Goal: Contribute content: Contribute content

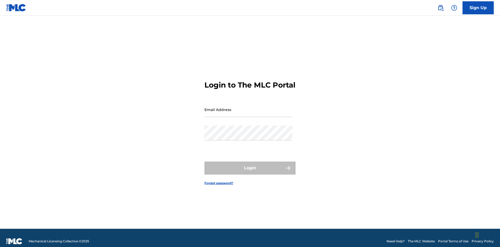
scroll to position [7, 0]
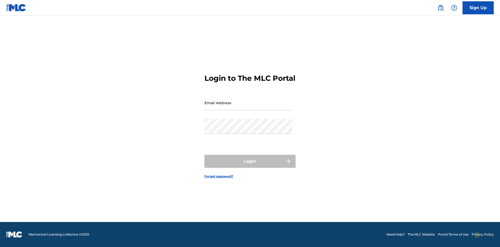
click at [248, 107] on input "Email Address" at bounding box center [248, 102] width 88 height 15
type input "[EMAIL_ADDRESS][DOMAIN_NAME]"
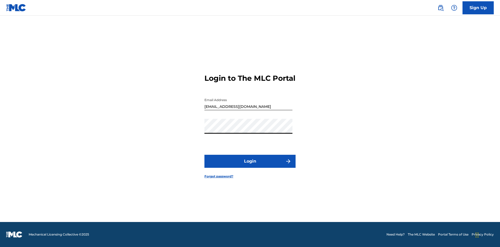
click at [250, 166] on button "Login" at bounding box center [249, 161] width 91 height 13
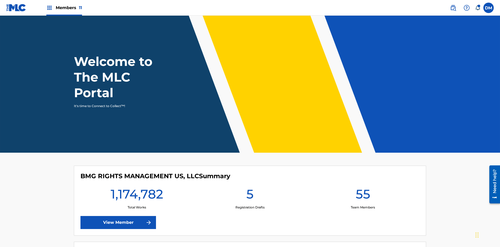
scroll to position [22, 0]
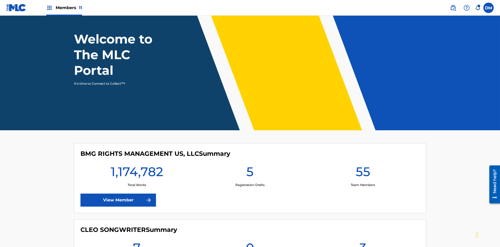
click at [64, 8] on span "Members 11" at bounding box center [69, 8] width 26 height 6
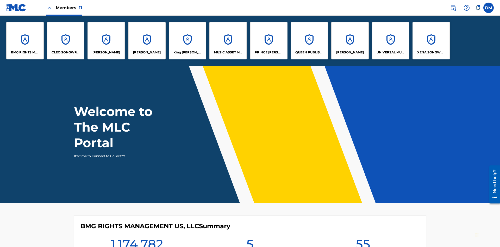
scroll to position [19, 0]
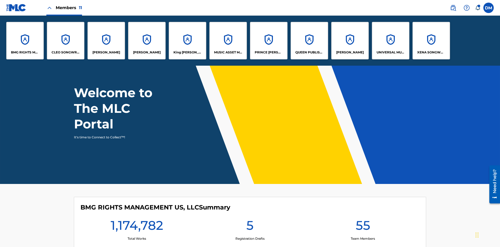
click at [390, 52] on p "UNIVERSAL MUSIC PUB GROUP" at bounding box center [390, 52] width 28 height 5
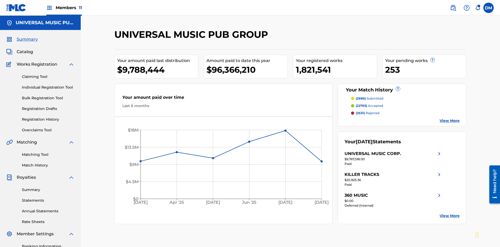
click at [48, 85] on link "Individual Registration Tool" at bounding box center [48, 87] width 53 height 5
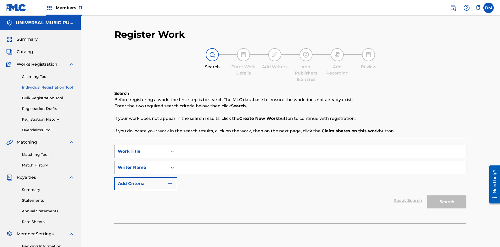
scroll to position [76, 0]
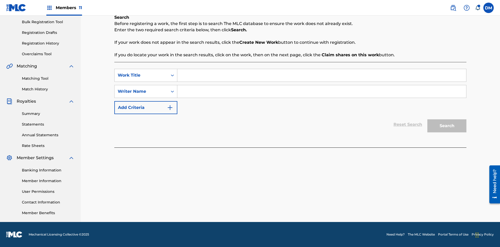
click at [321, 75] on input "Search Form" at bounding box center [321, 75] width 289 height 12
type input "My Favorite Dummy Music Work"
click at [321, 91] on input "Search Form" at bounding box center [321, 91] width 289 height 12
type input "QWERTYUIOP"
click at [447, 126] on button "Search" at bounding box center [446, 125] width 39 height 13
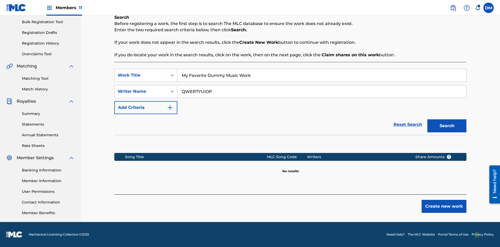
click at [444, 206] on button "Create new work" at bounding box center [443, 206] width 45 height 13
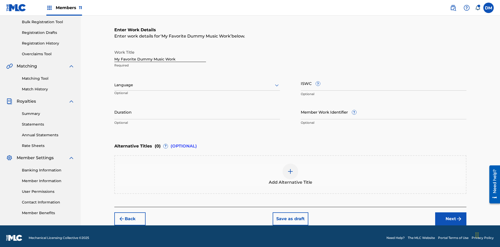
scroll to position [0, 0]
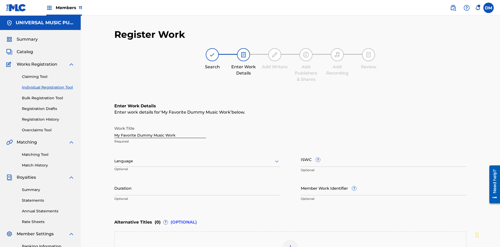
click at [197, 180] on input "Duration" at bounding box center [197, 187] width 166 height 15
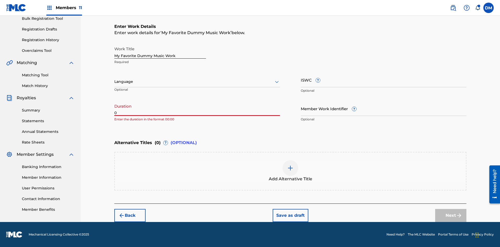
click at [197, 108] on input "0" at bounding box center [197, 108] width 166 height 15
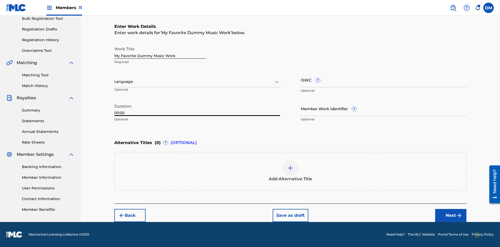
type input "00:00"
click at [277, 82] on icon at bounding box center [277, 82] width 6 height 6
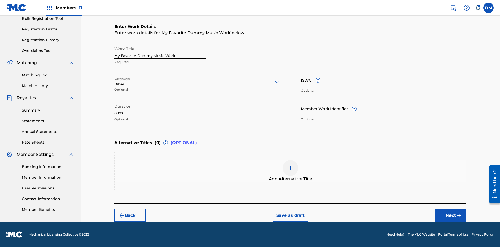
scroll to position [0, 0]
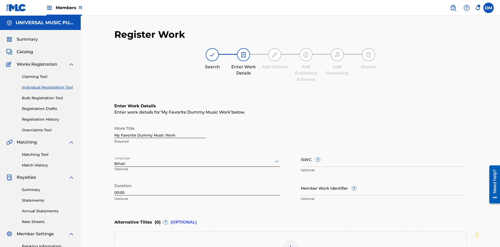
click at [383, 180] on input "Member Work Identifier ?" at bounding box center [384, 187] width 166 height 15
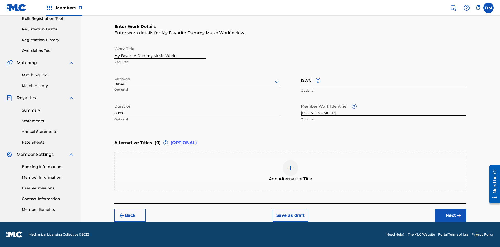
type input "2025.08.26.04"
click at [383, 80] on input "ISWC ?" at bounding box center [384, 79] width 166 height 15
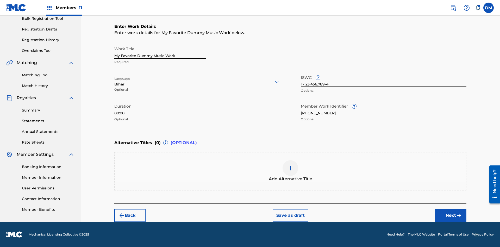
type input "T-123.456.789-4"
click at [290, 171] on img at bounding box center [290, 168] width 6 height 6
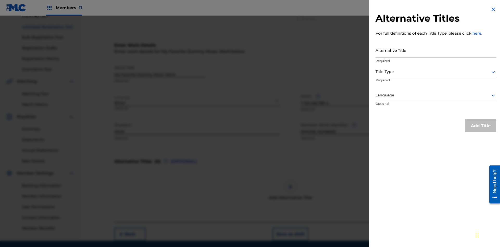
click at [436, 50] on input "Alternative Title" at bounding box center [435, 50] width 121 height 15
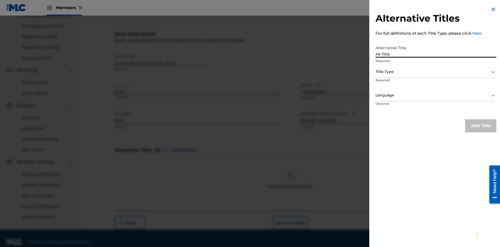
type input "Alt Title"
click at [436, 72] on div at bounding box center [435, 71] width 121 height 7
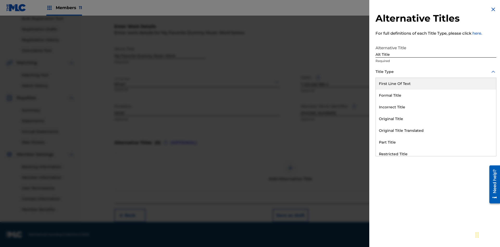
click at [436, 119] on div "Original Title" at bounding box center [436, 119] width 120 height 12
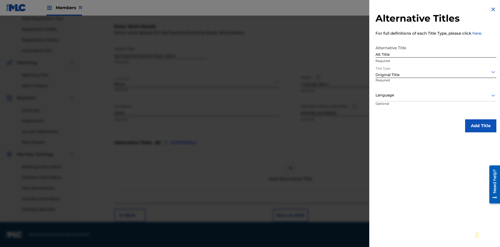
click at [436, 95] on div at bounding box center [435, 95] width 121 height 7
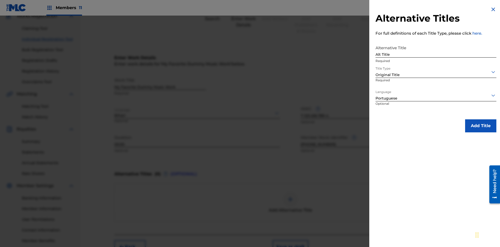
click at [480, 125] on button "Add Title" at bounding box center [480, 125] width 31 height 13
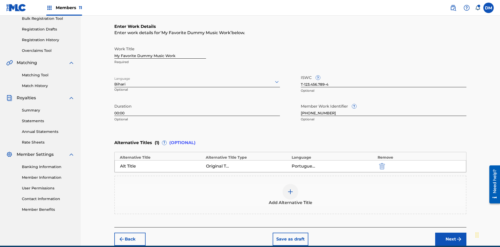
click at [290, 184] on div at bounding box center [290, 192] width 16 height 16
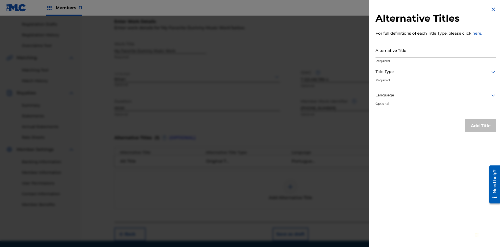
click at [436, 50] on input "Alternative Title" at bounding box center [435, 50] width 121 height 15
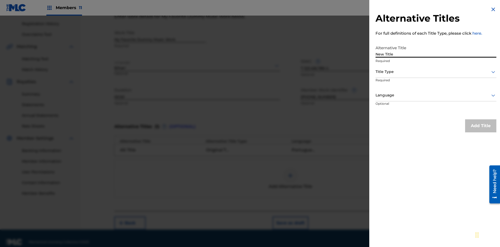
type input "New Title"
click at [436, 72] on div at bounding box center [435, 71] width 121 height 7
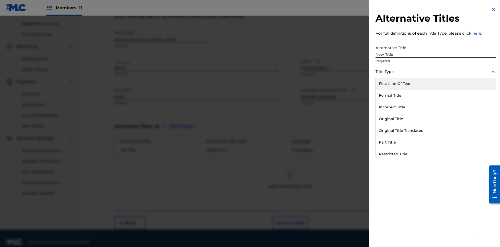
scroll to position [103, 0]
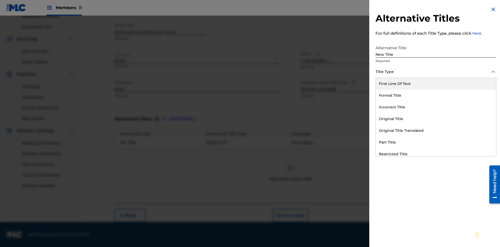
click at [436, 107] on div "Incorrect Title" at bounding box center [436, 107] width 120 height 12
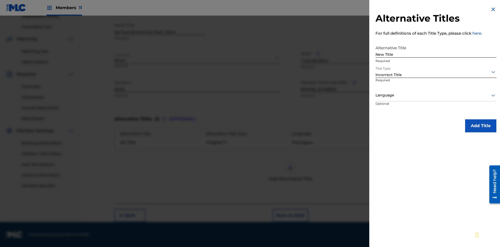
click at [436, 95] on div at bounding box center [435, 95] width 121 height 7
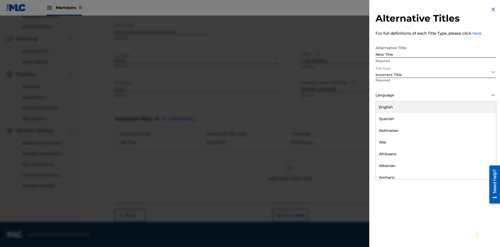
click at [436, 107] on div "English" at bounding box center [436, 107] width 120 height 12
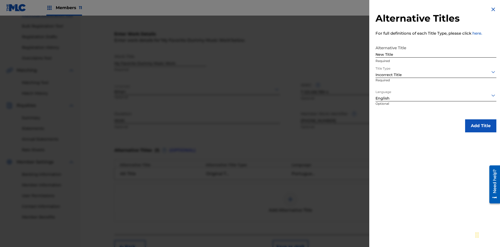
click at [480, 125] on button "Add Title" at bounding box center [480, 125] width 31 height 13
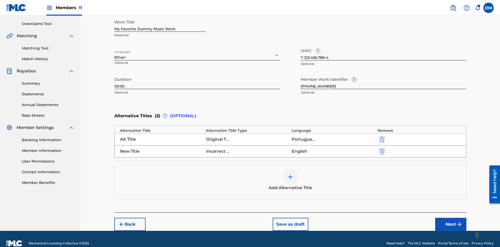
click at [381, 148] on img "submit" at bounding box center [382, 151] width 6 height 6
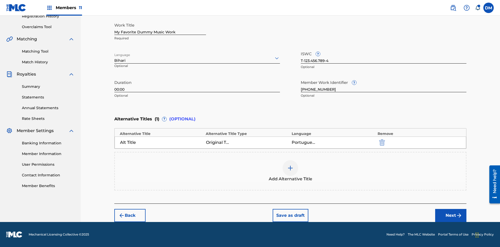
click at [290, 171] on div at bounding box center [290, 168] width 16 height 16
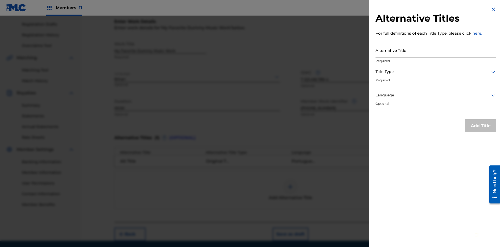
click at [436, 50] on input "Alternative Title" at bounding box center [435, 50] width 121 height 15
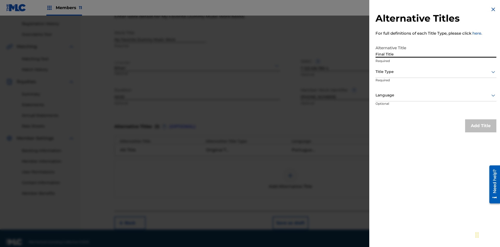
type input "Final Title"
click at [436, 72] on div at bounding box center [435, 71] width 121 height 7
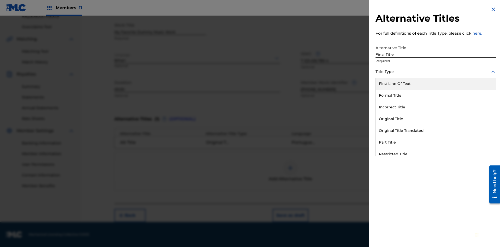
click at [436, 142] on div "Part Title" at bounding box center [436, 142] width 120 height 12
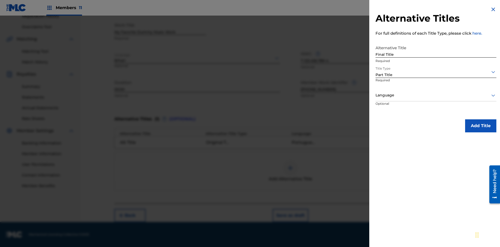
click at [436, 95] on div at bounding box center [435, 95] width 121 height 7
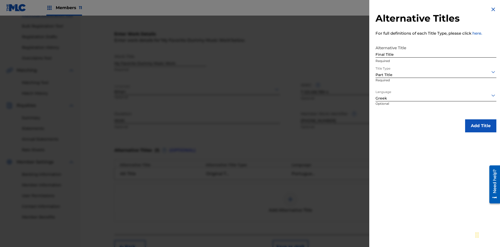
click at [480, 125] on button "Add Title" at bounding box center [480, 125] width 31 height 13
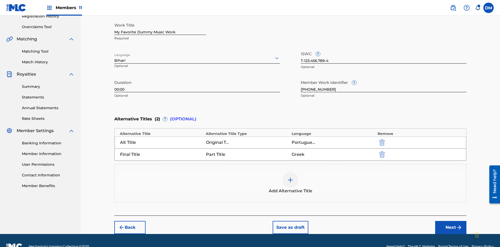
scroll to position [115, 0]
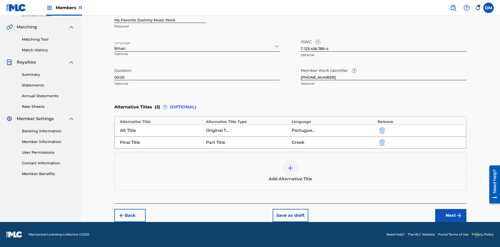
click at [451, 215] on button "Next" at bounding box center [450, 215] width 31 height 13
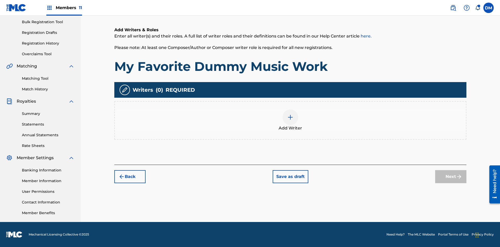
scroll to position [76, 0]
click at [290, 120] on img at bounding box center [290, 117] width 6 height 6
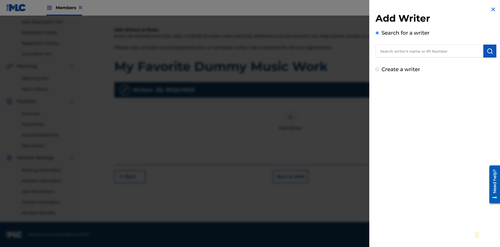
click at [429, 51] on input "text" at bounding box center [429, 51] width 108 height 13
type input "MAXWELL BERKOWITZ"
click at [490, 51] on img "submit" at bounding box center [489, 51] width 6 height 6
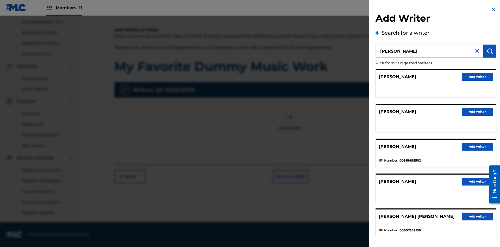
radio input "false"
radio input "true"
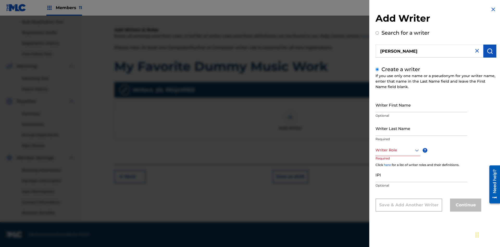
scroll to position [0, 0]
click at [421, 105] on input "Writer First Name" at bounding box center [421, 104] width 92 height 15
type input "MAXWELL"
click at [421, 128] on input "Writer Last Name" at bounding box center [421, 128] width 92 height 15
type input "BERKOWITZ"
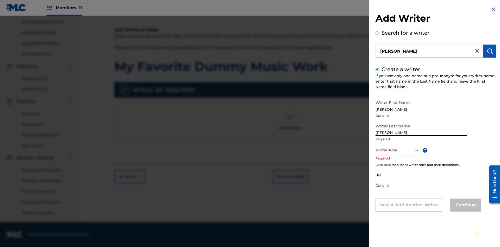
click at [421, 174] on input "IPI" at bounding box center [421, 174] width 92 height 15
type input "00807349136"
click at [397, 150] on div at bounding box center [397, 150] width 45 height 7
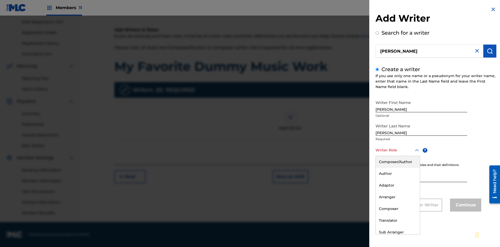
click at [397, 173] on div "Author" at bounding box center [398, 174] width 44 height 12
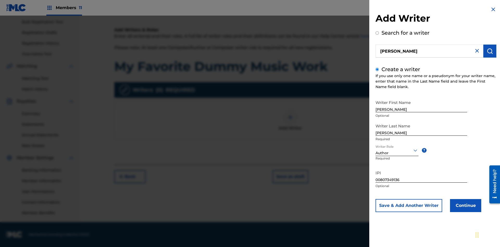
click at [465, 205] on button "Continue" at bounding box center [465, 205] width 31 height 13
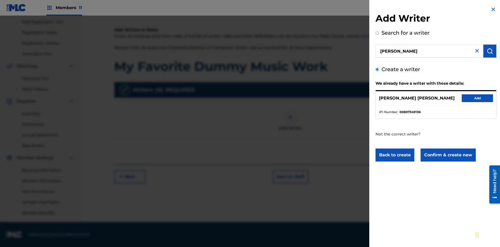
click at [447, 155] on button "Confirm & create new" at bounding box center [447, 154] width 55 height 13
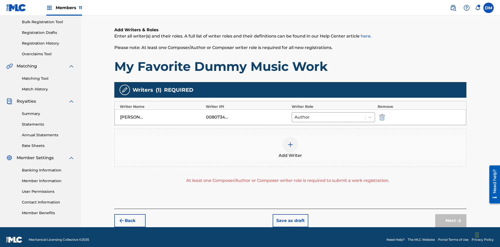
click at [381, 114] on img "submit" at bounding box center [382, 117] width 6 height 6
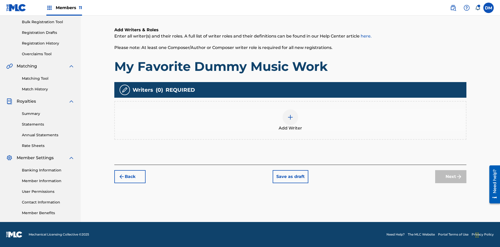
click at [290, 120] on img at bounding box center [290, 117] width 6 height 6
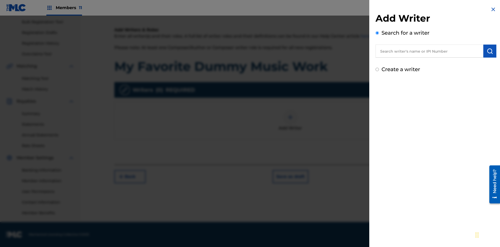
click at [429, 51] on input "text" at bounding box center [429, 51] width 108 height 13
type input "MARK STEVEN BERKOWITZ"
click at [490, 51] on img "submit" at bounding box center [489, 51] width 6 height 6
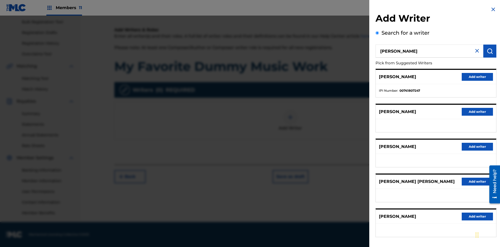
click at [477, 77] on button "Add writer" at bounding box center [476, 77] width 31 height 8
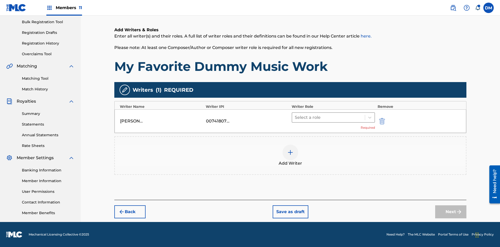
click at [295, 117] on input "text" at bounding box center [295, 117] width 1 height 6
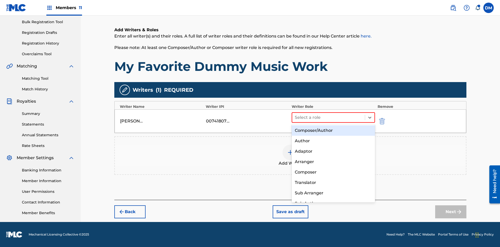
click at [333, 182] on div "Translator" at bounding box center [333, 182] width 83 height 10
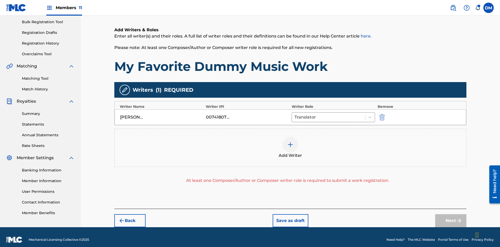
click at [290, 142] on div at bounding box center [290, 145] width 16 height 16
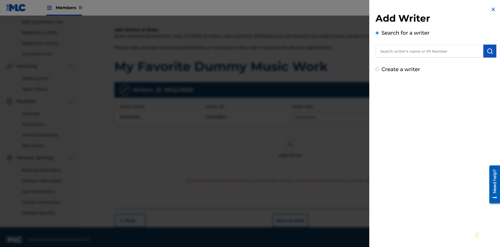
click at [429, 51] on input "text" at bounding box center [429, 51] width 108 height 13
type input "Test2025.08.26.04.29.32"
click at [490, 51] on img "submit" at bounding box center [489, 51] width 6 height 6
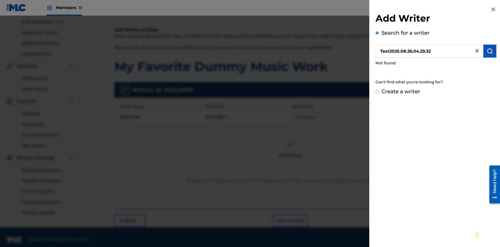
click at [377, 92] on input "Create a writer" at bounding box center [376, 91] width 3 height 3
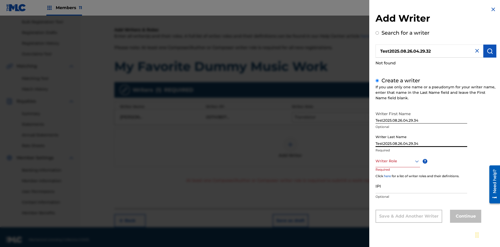
click at [397, 161] on div at bounding box center [397, 161] width 45 height 7
click at [421, 186] on input "IPI" at bounding box center [421, 185] width 92 height 15
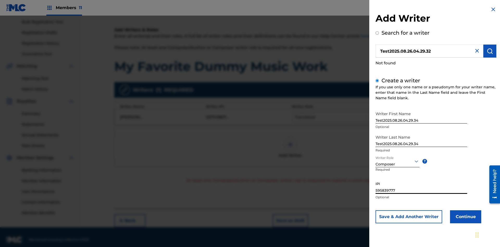
click at [465, 216] on button "Continue" at bounding box center [465, 216] width 31 height 13
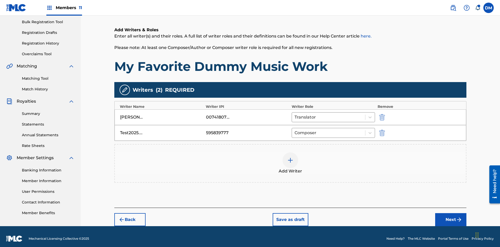
click at [451, 215] on button "Next" at bounding box center [450, 219] width 31 height 13
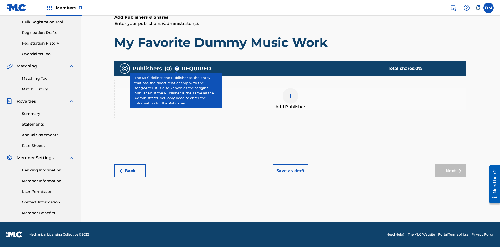
click at [290, 96] on img at bounding box center [290, 96] width 6 height 6
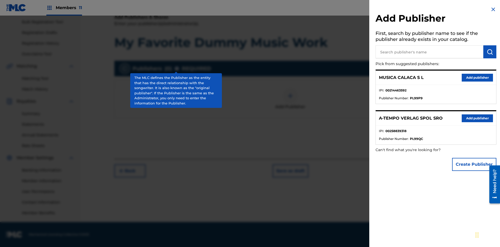
click at [429, 52] on input "text" at bounding box center [429, 51] width 108 height 13
type input "Test2025.08.26.04.30.00"
click at [490, 52] on img "submit" at bounding box center [489, 52] width 6 height 6
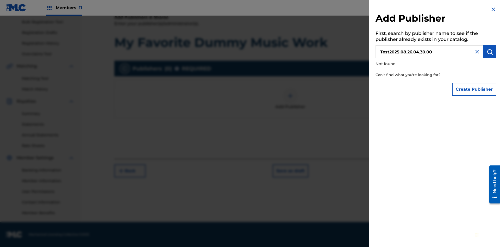
click at [474, 89] on button "Create Publisher" at bounding box center [474, 89] width 44 height 13
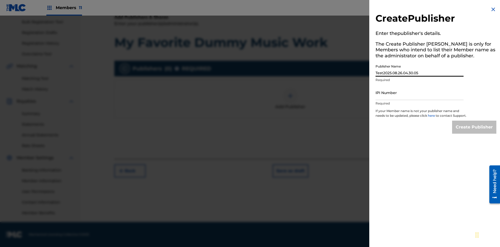
click at [419, 92] on input "IPI Number" at bounding box center [419, 92] width 88 height 15
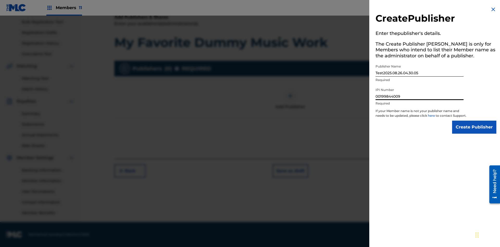
click at [474, 132] on input "Create Publisher" at bounding box center [474, 127] width 44 height 13
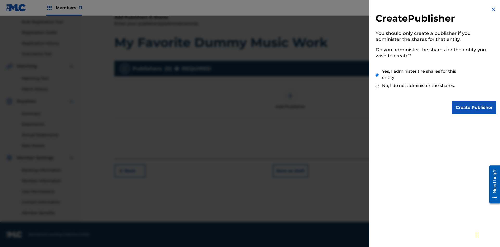
click at [474, 107] on input "Create Publisher" at bounding box center [474, 107] width 44 height 13
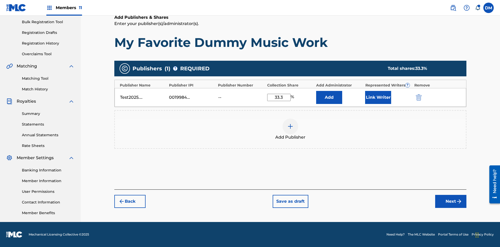
type input "33.3"
click at [378, 97] on button "Link Writer" at bounding box center [378, 97] width 26 height 13
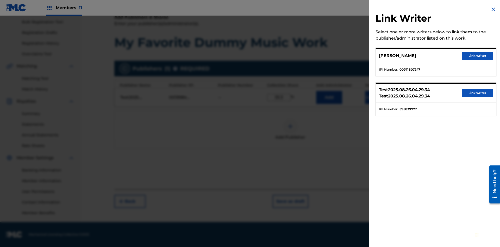
click at [477, 56] on button "Link writer" at bounding box center [476, 56] width 31 height 8
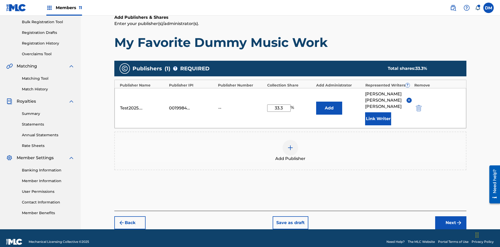
click at [378, 112] on button "Link Writer" at bounding box center [378, 118] width 26 height 13
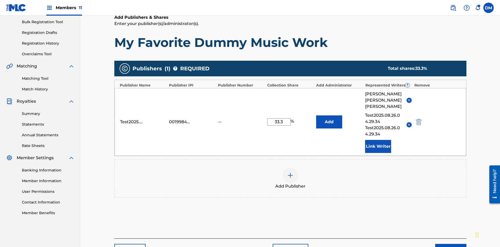
click at [378, 140] on button "Link Writer" at bounding box center [378, 146] width 26 height 13
click at [290, 172] on img at bounding box center [290, 175] width 6 height 6
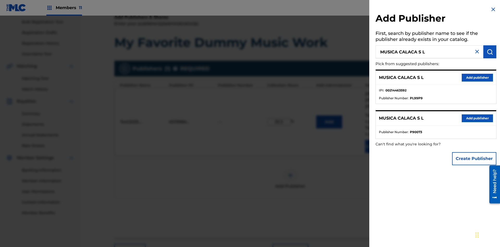
click at [474, 158] on button "Create Publisher" at bounding box center [474, 158] width 44 height 13
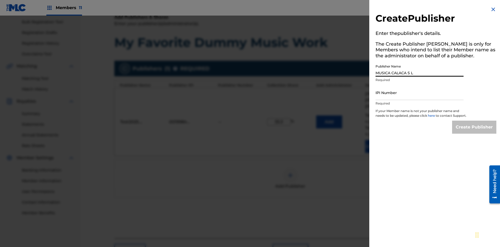
type input "MUSICA CALACA S L"
click at [419, 92] on input "IPI Number" at bounding box center [419, 92] width 88 height 15
type input "00214463592"
click at [474, 132] on input "Create Publisher" at bounding box center [474, 127] width 44 height 13
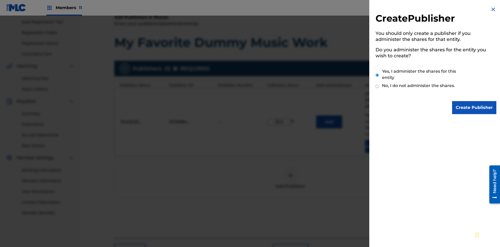
click at [474, 107] on input "Create Publisher" at bounding box center [474, 107] width 44 height 13
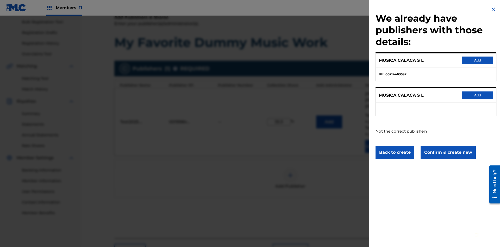
click at [447, 152] on button "Confirm & create new" at bounding box center [447, 152] width 55 height 13
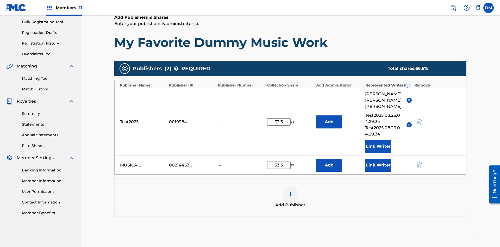
type input "33.3"
click at [378, 159] on button "Link Writer" at bounding box center [378, 165] width 26 height 13
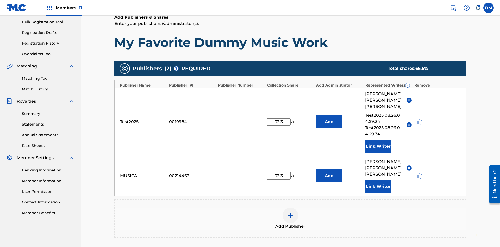
click at [378, 180] on button "Link Writer" at bounding box center [378, 186] width 26 height 13
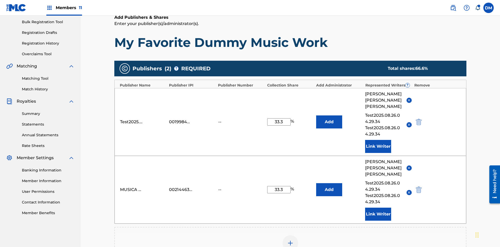
click at [290, 240] on img at bounding box center [290, 243] width 6 height 6
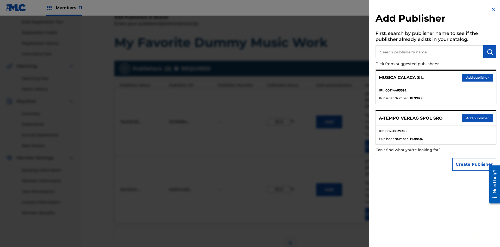
click at [429, 52] on input "text" at bounding box center [429, 51] width 108 height 13
type input "Test2025.08.26.04.31.00"
click at [490, 52] on img "submit" at bounding box center [489, 52] width 6 height 6
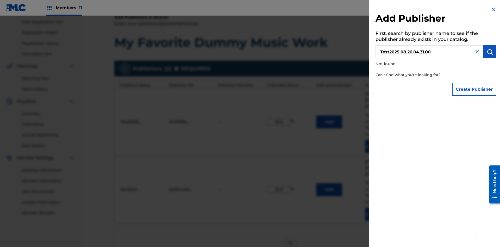
click at [474, 89] on button "Create Publisher" at bounding box center [474, 89] width 44 height 13
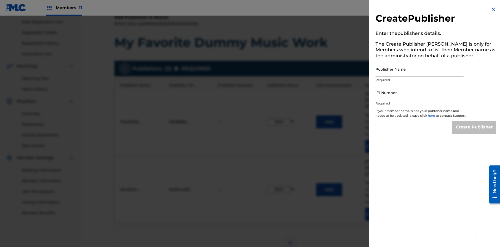
click at [419, 69] on input "Publisher Name" at bounding box center [419, 69] width 88 height 15
click at [419, 92] on input "IPI Number" at bounding box center [419, 92] width 88 height 15
click at [474, 132] on input "Create Publisher" at bounding box center [474, 127] width 44 height 13
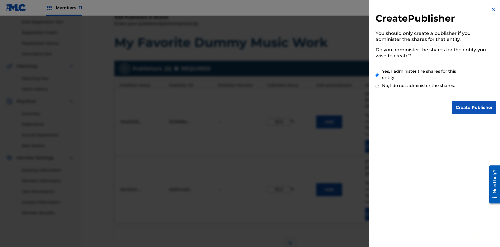
click at [474, 107] on input "Create Publisher" at bounding box center [474, 107] width 44 height 13
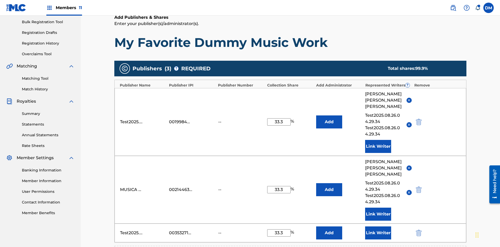
scroll to position [185, 0]
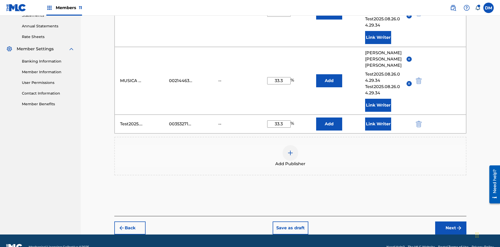
click at [378, 117] on button "Link Writer" at bounding box center [378, 123] width 26 height 13
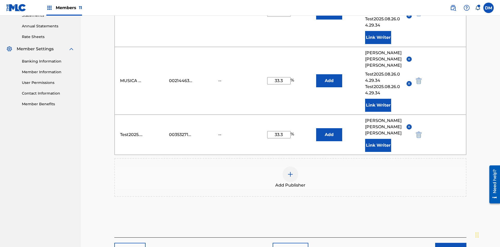
click at [378, 139] on button "Link Writer" at bounding box center [378, 145] width 26 height 13
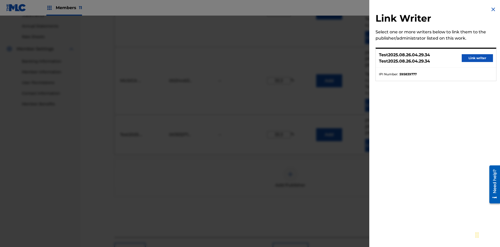
click at [477, 58] on button "Link writer" at bounding box center [476, 58] width 31 height 8
click at [378, 139] on button "Link Writer" at bounding box center [378, 145] width 26 height 13
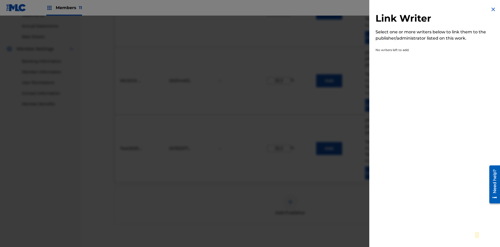
click at [493, 9] on img at bounding box center [493, 9] width 6 height 6
click at [418, 145] on img "submit" at bounding box center [419, 148] width 6 height 6
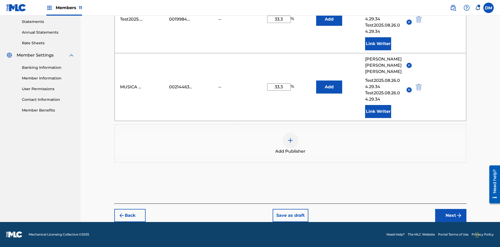
click at [290, 140] on img at bounding box center [290, 140] width 6 height 6
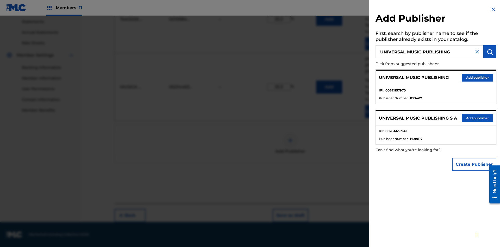
click at [477, 77] on button "Add publisher" at bounding box center [476, 78] width 31 height 8
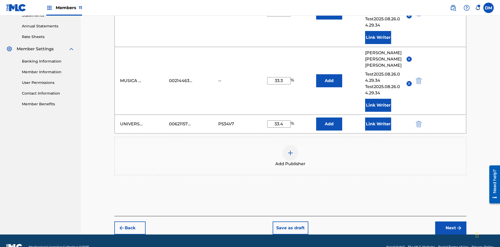
type input "33.4"
click at [378, 117] on button "Link Writer" at bounding box center [378, 123] width 26 height 13
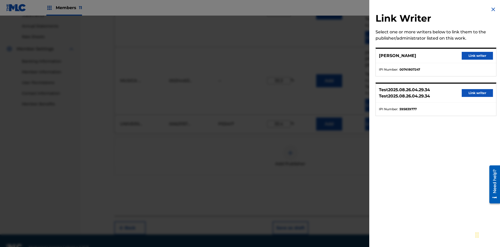
click at [477, 56] on button "Link writer" at bounding box center [476, 56] width 31 height 8
click at [378, 117] on button "Link Writer" at bounding box center [378, 123] width 26 height 13
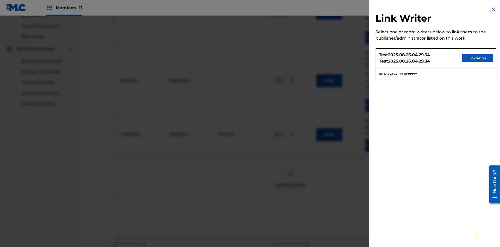
click at [477, 58] on button "Link writer" at bounding box center [476, 58] width 31 height 8
click at [378, 139] on button "Link Writer" at bounding box center [378, 145] width 26 height 13
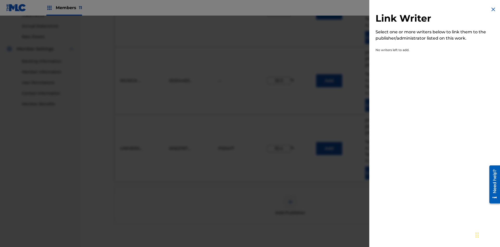
click at [493, 9] on img at bounding box center [493, 9] width 6 height 6
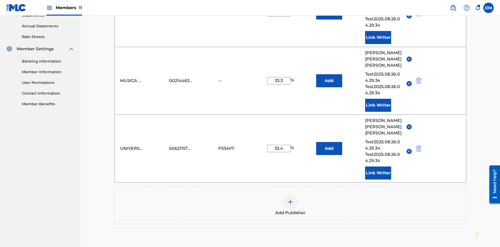
click at [329, 20] on button "Add" at bounding box center [329, 13] width 26 height 13
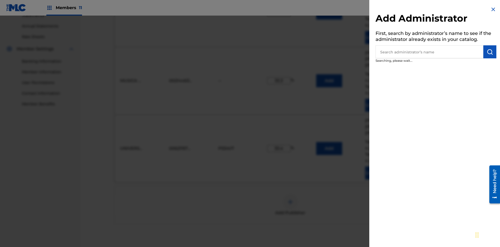
click at [429, 52] on input "text" at bounding box center [429, 51] width 108 height 13
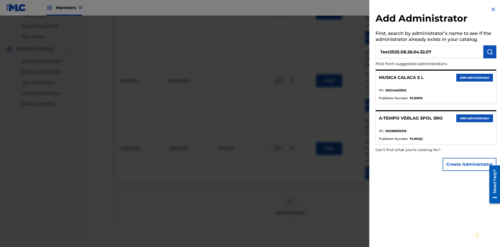
type input "Test2025.08.26.04.32.07"
click at [490, 52] on img "submit" at bounding box center [489, 52] width 6 height 6
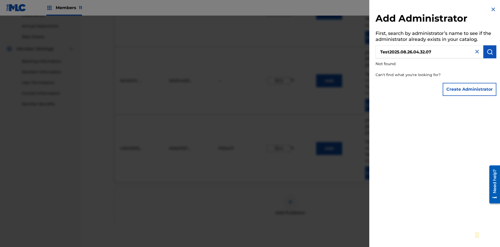
click at [470, 89] on button "Create Administrator" at bounding box center [469, 89] width 54 height 13
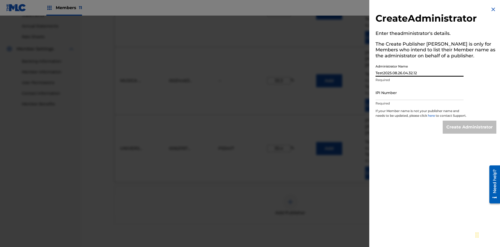
click at [419, 92] on input "IPI Number" at bounding box center [419, 92] width 88 height 15
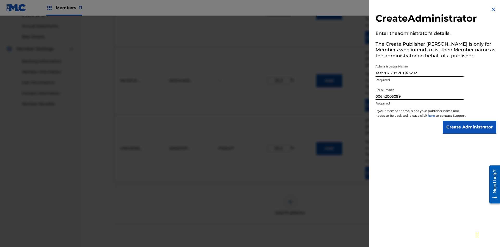
click at [470, 132] on input "Create Administrator" at bounding box center [469, 127] width 54 height 13
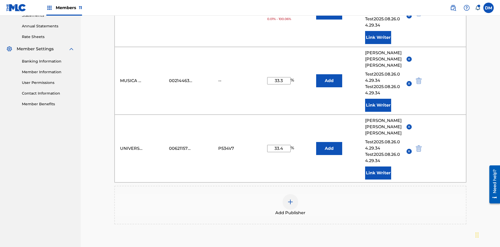
type input "33.3"
click at [329, 20] on button "Add" at bounding box center [329, 13] width 26 height 13
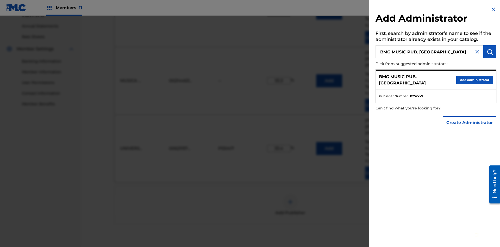
click at [470, 122] on button "Create Administrator" at bounding box center [469, 122] width 54 height 13
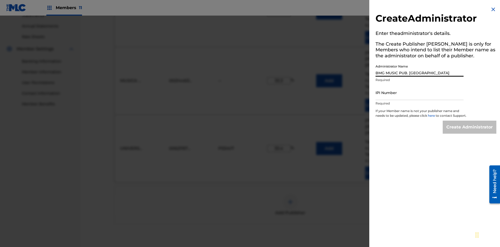
click at [419, 92] on input "IPI Number" at bounding box center [419, 92] width 88 height 15
click at [470, 132] on input "Create Administrator" at bounding box center [469, 127] width 54 height 13
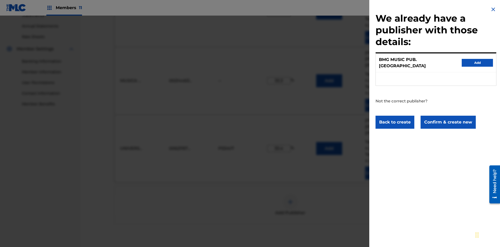
click at [447, 117] on button "Confirm & create new" at bounding box center [447, 122] width 55 height 13
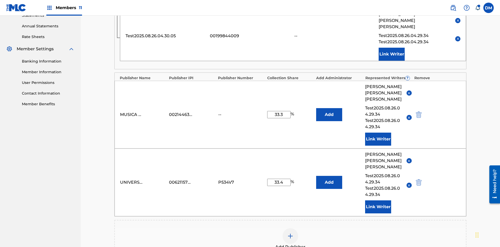
scroll to position [135, 0]
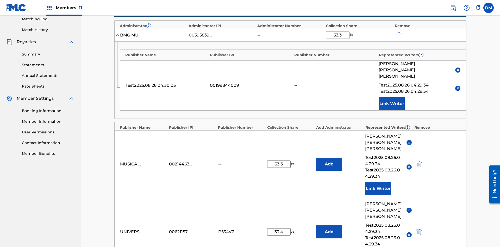
click at [398, 34] on img "submit" at bounding box center [399, 35] width 6 height 6
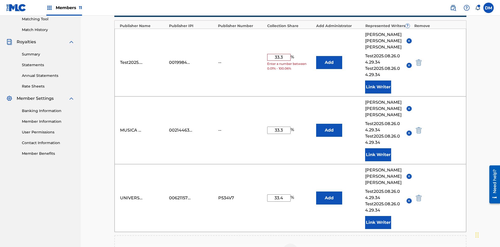
type input "33.3"
click at [329, 56] on button "Add" at bounding box center [329, 62] width 26 height 13
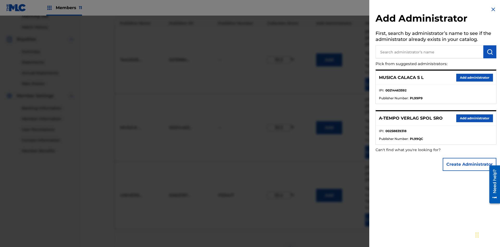
click at [429, 52] on input "text" at bounding box center [429, 51] width 108 height 13
click at [490, 52] on img "submit" at bounding box center [489, 52] width 6 height 6
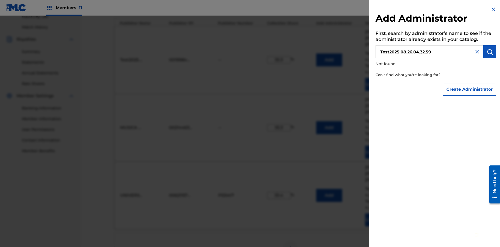
click at [470, 89] on button "Create Administrator" at bounding box center [469, 89] width 54 height 13
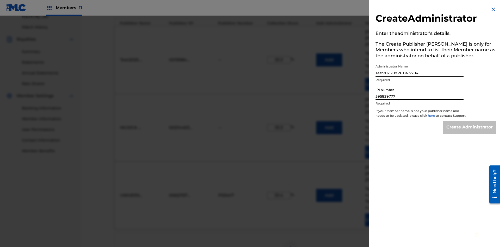
click at [470, 132] on input "Create Administrator" at bounding box center [469, 127] width 54 height 13
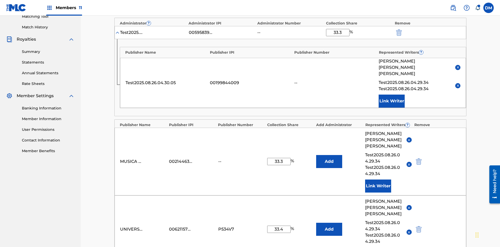
scroll to position [135, 0]
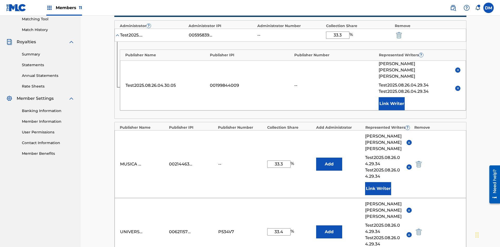
click at [398, 34] on img "submit" at bounding box center [399, 35] width 6 height 6
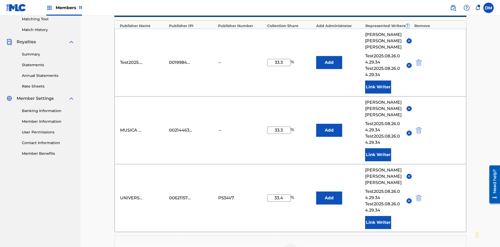
type input "33.3"
click at [329, 56] on button "Add" at bounding box center [329, 62] width 26 height 13
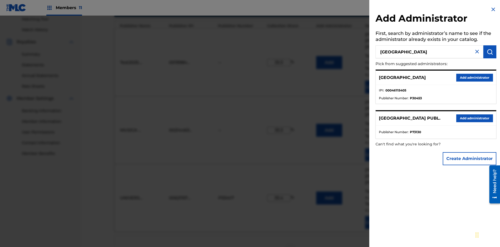
click at [474, 77] on button "Add administrator" at bounding box center [474, 78] width 37 height 8
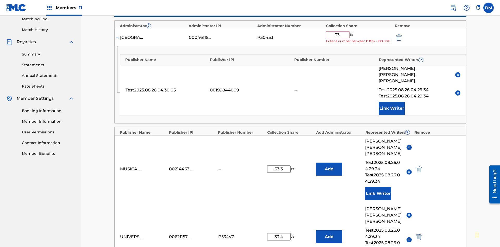
type input "33.3"
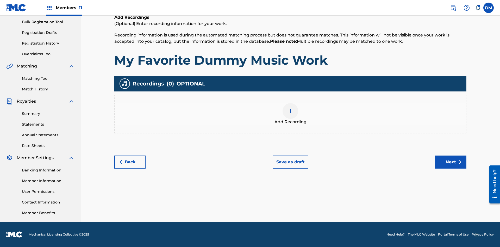
click at [290, 114] on img at bounding box center [290, 111] width 6 height 6
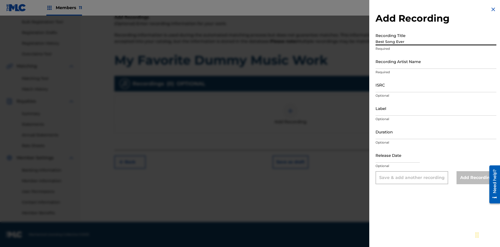
type input "Best Song Ever"
click at [436, 61] on input "Recording Artist Name" at bounding box center [435, 61] width 121 height 15
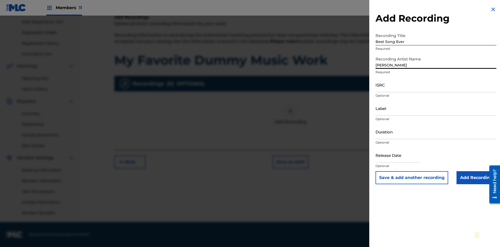
type input "Joe Lewis"
click at [436, 85] on input "ISRC" at bounding box center [435, 84] width 121 height 15
type input "AA3123123123"
click at [436, 108] on input "Label" at bounding box center [435, 108] width 121 height 15
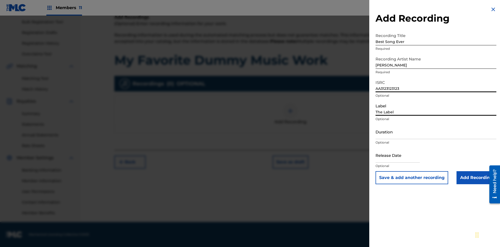
click at [436, 131] on input "Duration" at bounding box center [435, 131] width 121 height 15
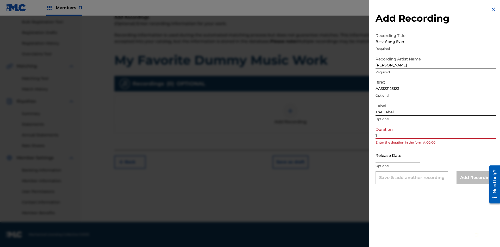
click at [436, 131] on input "1" at bounding box center [435, 131] width 121 height 15
click at [402, 155] on input "text" at bounding box center [397, 155] width 44 height 15
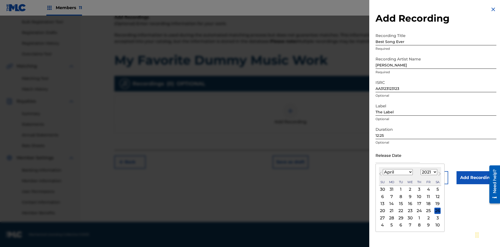
click at [428, 172] on select "1900 1901 1902 1903 1904 1905 1906 1907 1908 1909 1910 1911 1912 1913 1914 1915…" at bounding box center [428, 172] width 17 height 6
click at [476, 178] on input "Add Recording" at bounding box center [476, 177] width 40 height 13
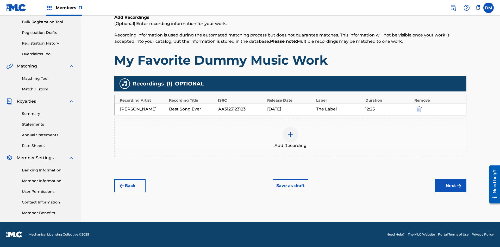
click at [290, 138] on div at bounding box center [290, 135] width 16 height 16
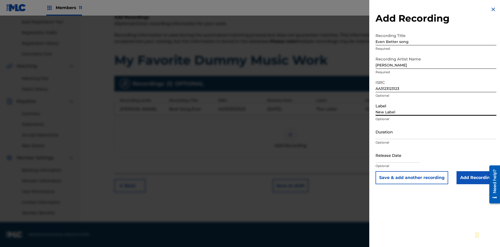
type input "New Label"
click at [436, 131] on input "Duration" at bounding box center [435, 131] width 121 height 15
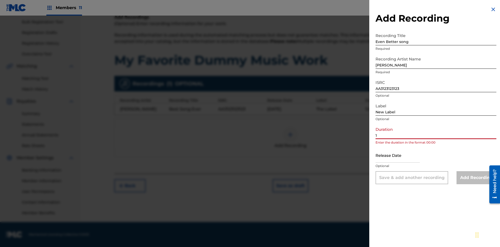
click at [436, 131] on input "1" at bounding box center [435, 131] width 121 height 15
type input "11:75"
click at [402, 155] on input "text" at bounding box center [397, 155] width 44 height 15
select select "7"
select select "2025"
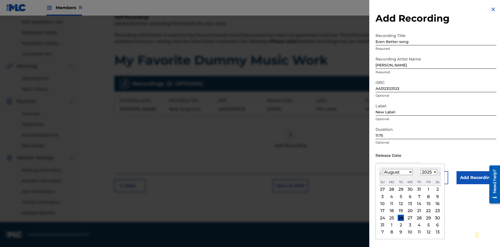
select select "3"
click at [428, 172] on select "1900 1901 1902 1903 1904 1905 1906 1907 1908 1909 1910 1911 1912 1913 1914 1915…" at bounding box center [428, 172] width 17 height 6
click at [418, 189] on div "1" at bounding box center [419, 189] width 6 height 6
click at [476, 178] on input "Add Recording" at bounding box center [476, 177] width 40 height 13
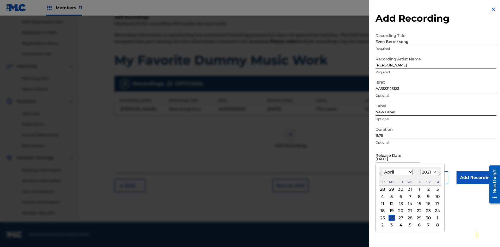
click at [290, 138] on div at bounding box center [290, 135] width 16 height 16
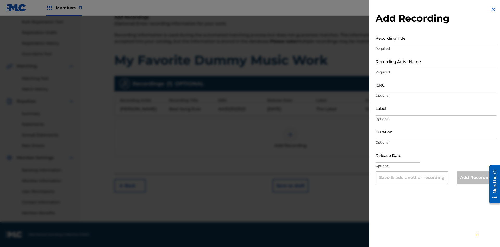
click at [436, 38] on input "Recording Title" at bounding box center [435, 37] width 121 height 15
type input "Smells Like Teen Spirit"
click at [436, 61] on input "Recording Artist Name" at bounding box center [435, 61] width 121 height 15
type input "Nirvana"
click at [436, 85] on input "ISRC" at bounding box center [435, 84] width 121 height 15
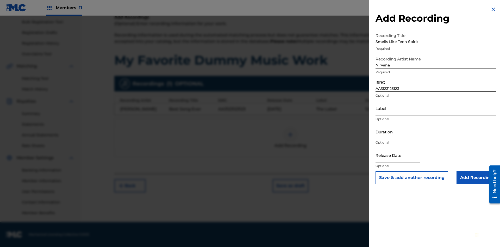
click at [436, 108] on input "Label" at bounding box center [435, 108] width 121 height 15
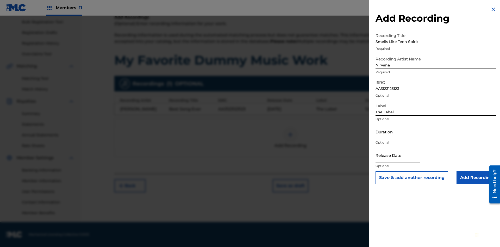
click at [436, 131] on input "Duration" at bounding box center [435, 131] width 121 height 15
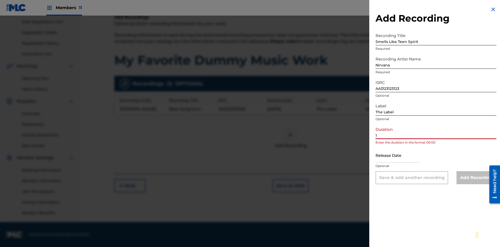
click at [436, 131] on input "1" at bounding box center [435, 131] width 121 height 15
click at [402, 155] on input "text" at bounding box center [397, 155] width 44 height 15
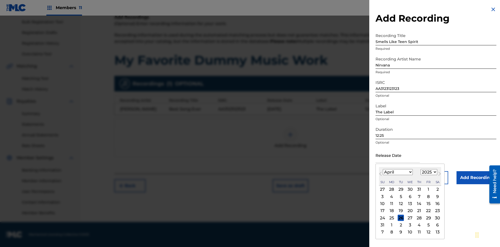
click at [428, 172] on select "1900 1901 1902 1903 1904 1905 1906 1907 1908 1909 1910 1911 1912 1913 1914 1915…" at bounding box center [428, 172] width 17 height 6
click at [418, 189] on div "1" at bounding box center [419, 189] width 6 height 6
click at [476, 178] on input "Add Recording" at bounding box center [476, 177] width 40 height 13
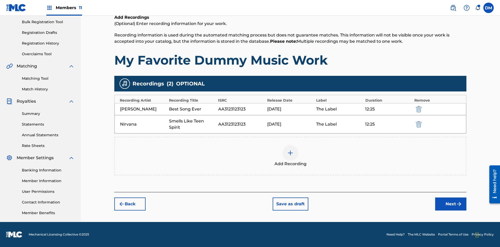
click at [451, 204] on button "Next" at bounding box center [450, 203] width 31 height 13
